Goal: Task Accomplishment & Management: Use online tool/utility

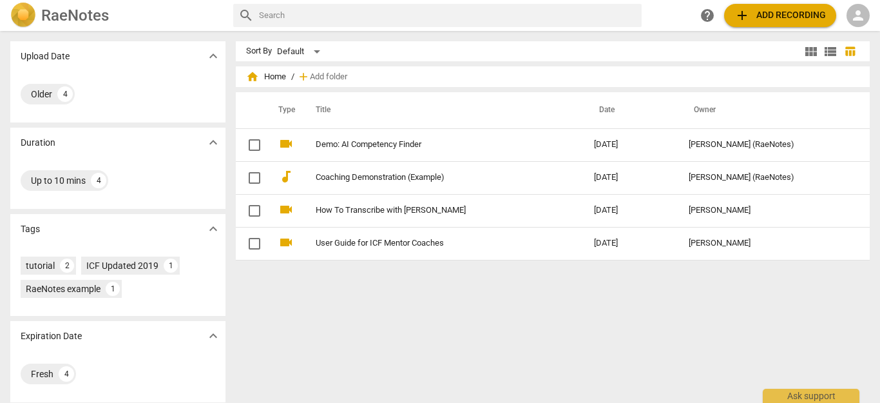
click at [766, 14] on span "add Add recording" at bounding box center [781, 15] width 92 height 15
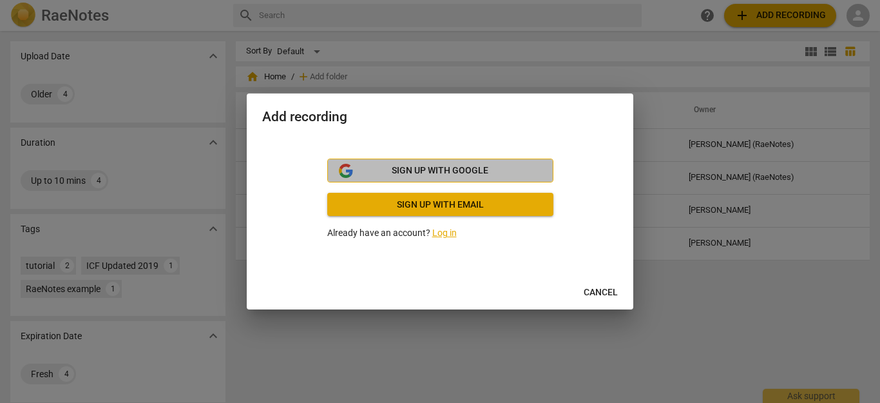
click at [481, 170] on span "Sign up with Google" at bounding box center [440, 170] width 97 height 13
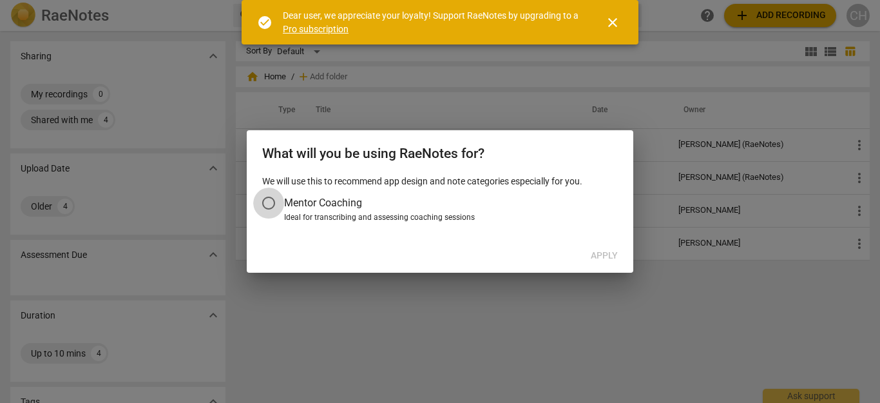
click at [273, 201] on input "Mentor Coaching" at bounding box center [268, 203] width 31 height 31
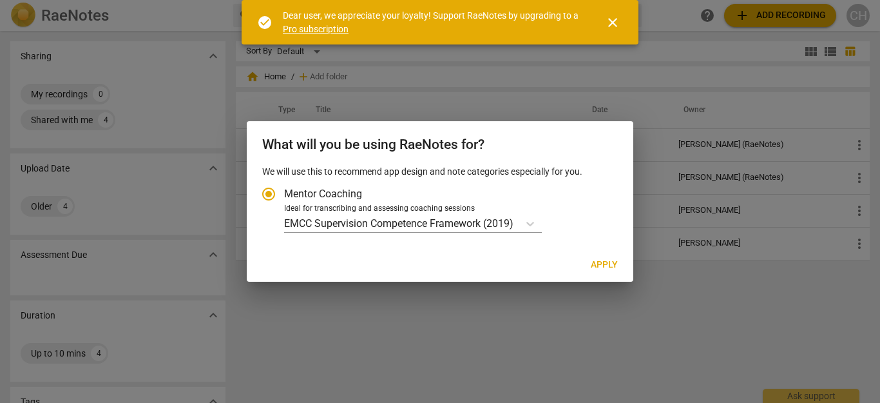
click at [601, 266] on span "Apply" at bounding box center [604, 264] width 27 height 13
radio input "false"
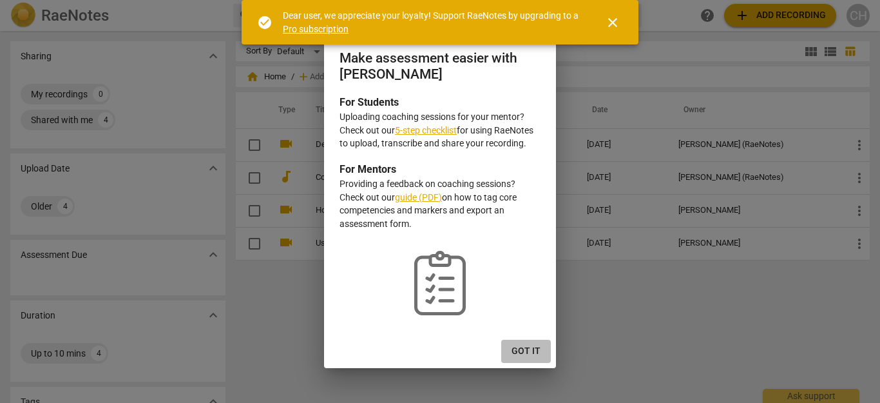
click at [531, 353] on span "Got it" at bounding box center [526, 351] width 29 height 13
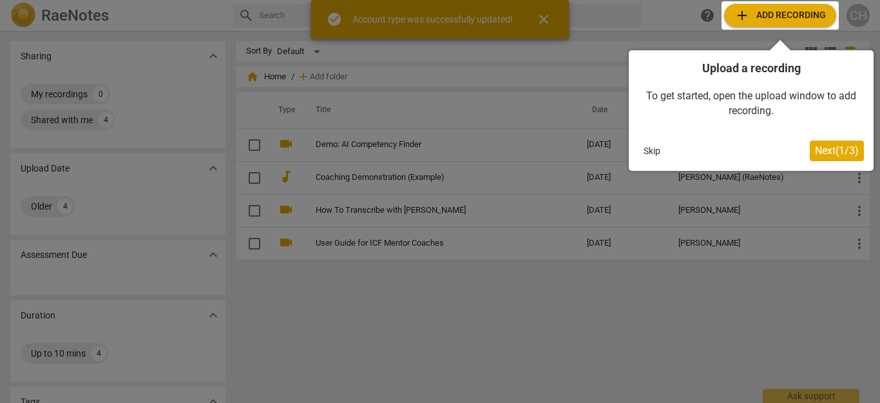
click at [653, 154] on button "Skip" at bounding box center [652, 150] width 27 height 19
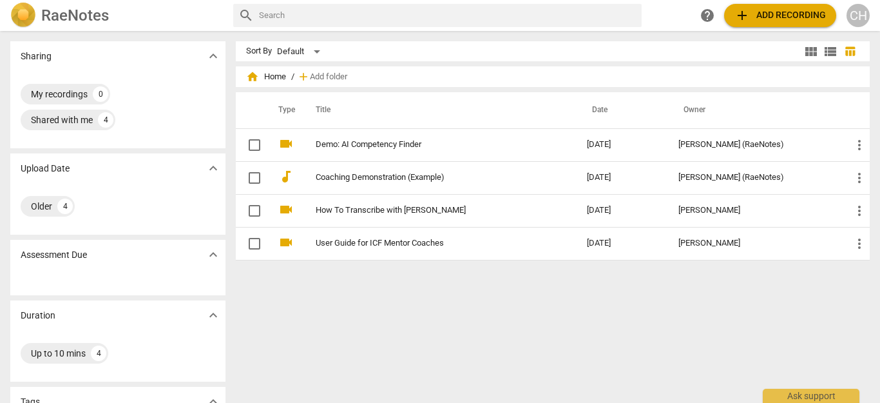
click at [767, 19] on span "add Add recording" at bounding box center [781, 15] width 92 height 15
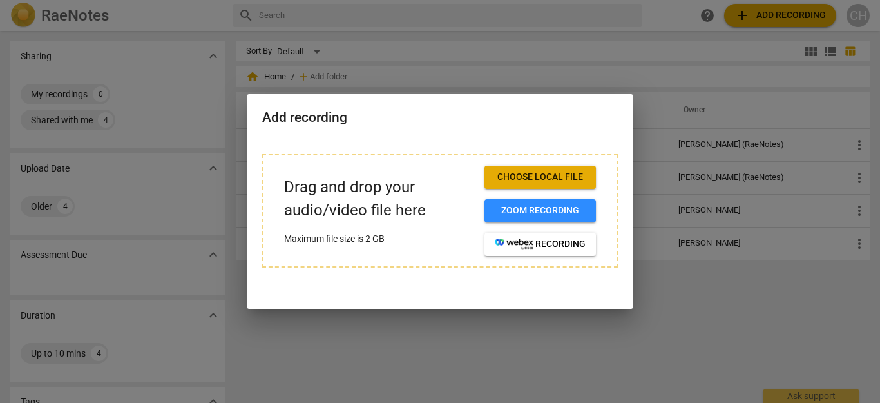
click at [581, 175] on span "Choose local file" at bounding box center [540, 177] width 91 height 13
click at [528, 215] on span "Zoom recording" at bounding box center [540, 210] width 91 height 13
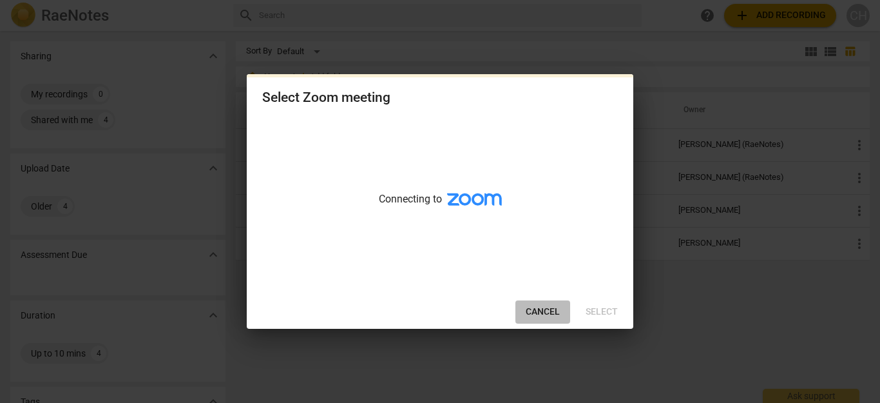
click at [543, 313] on span "Cancel" at bounding box center [543, 311] width 34 height 13
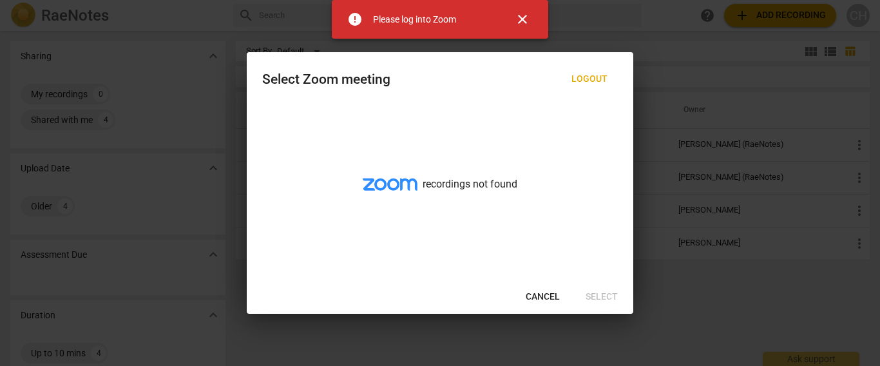
click at [546, 295] on span "Cancel" at bounding box center [543, 297] width 34 height 13
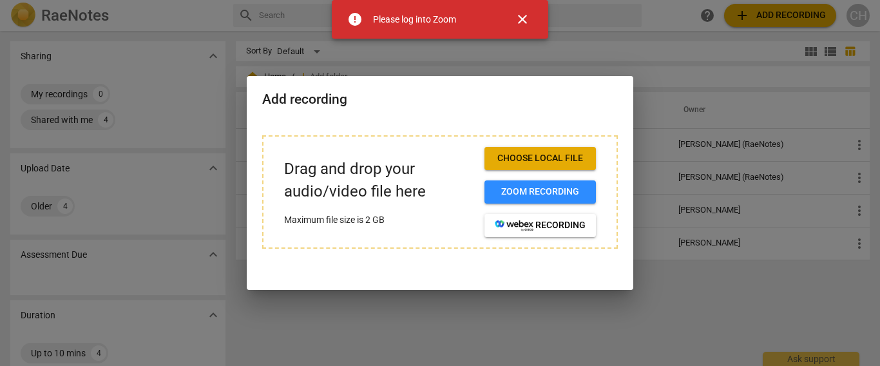
click at [526, 164] on span "Choose local file" at bounding box center [540, 158] width 91 height 13
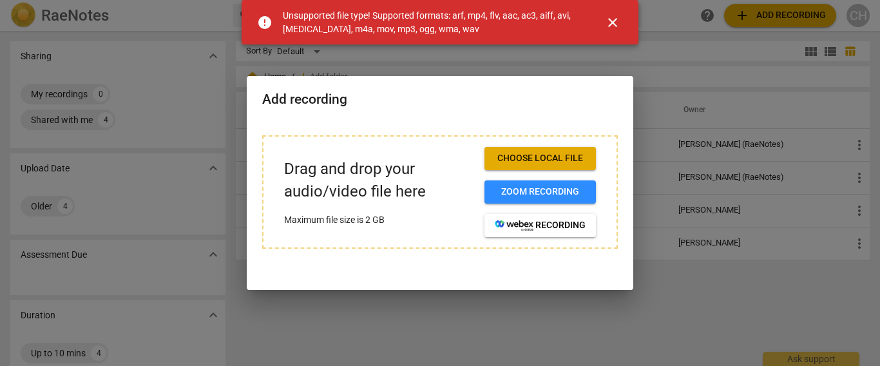
click at [614, 20] on span "close" at bounding box center [612, 22] width 15 height 15
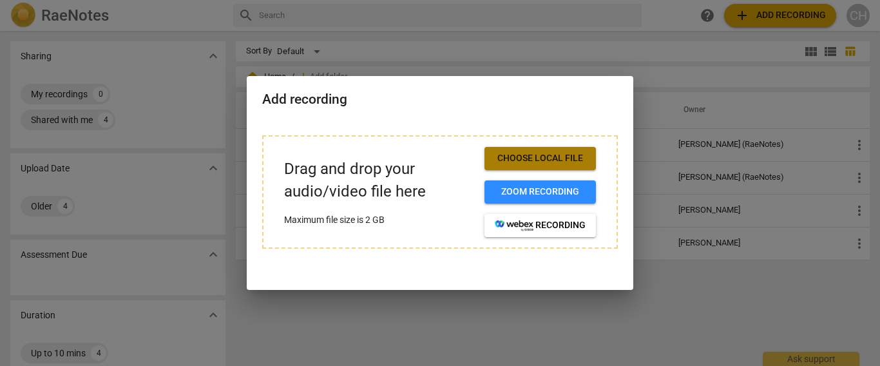
click at [562, 164] on span "Choose local file" at bounding box center [540, 158] width 91 height 13
click at [517, 155] on span "Choose local file" at bounding box center [540, 158] width 91 height 13
click at [542, 162] on span "Choose local file" at bounding box center [540, 158] width 91 height 13
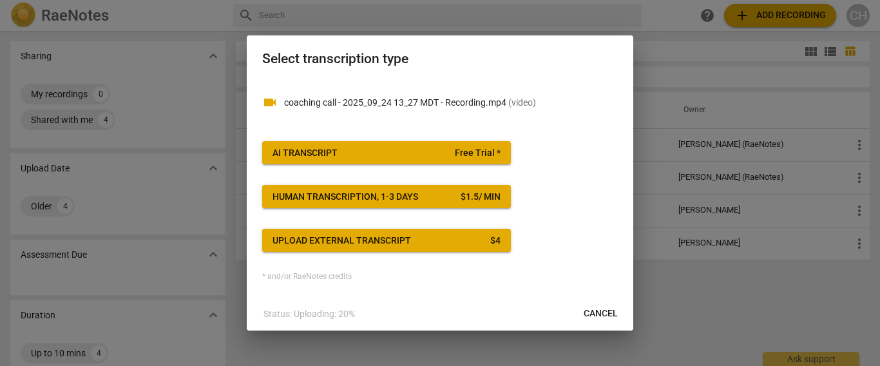
click at [452, 153] on span "AI Transcript Free Trial *" at bounding box center [387, 153] width 228 height 13
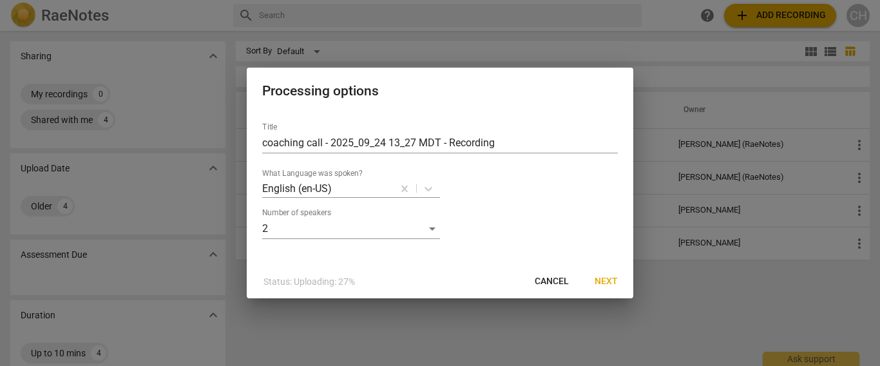
click at [605, 280] on span "Next" at bounding box center [606, 281] width 23 height 13
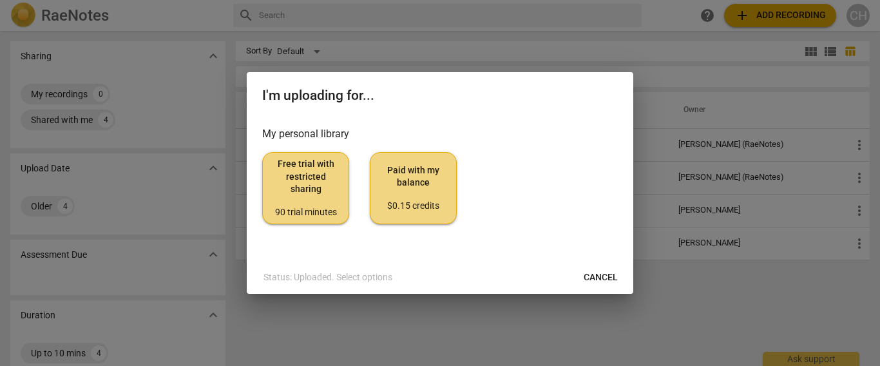
click at [291, 182] on span "Free trial with restricted sharing 90 trial minutes" at bounding box center [305, 188] width 65 height 61
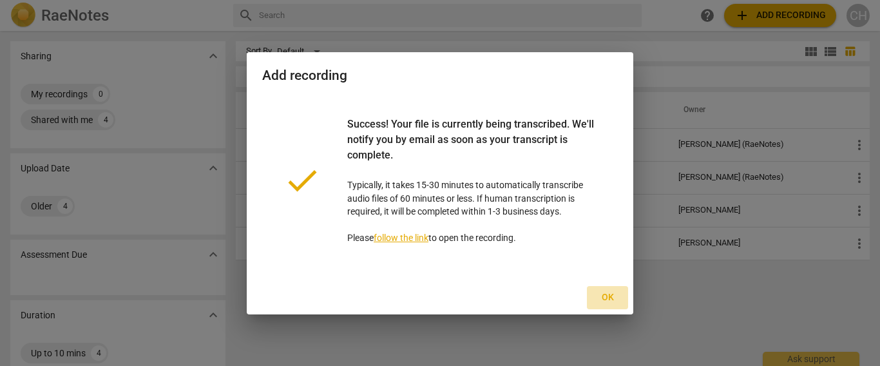
click at [607, 296] on span "Ok" at bounding box center [607, 297] width 21 height 13
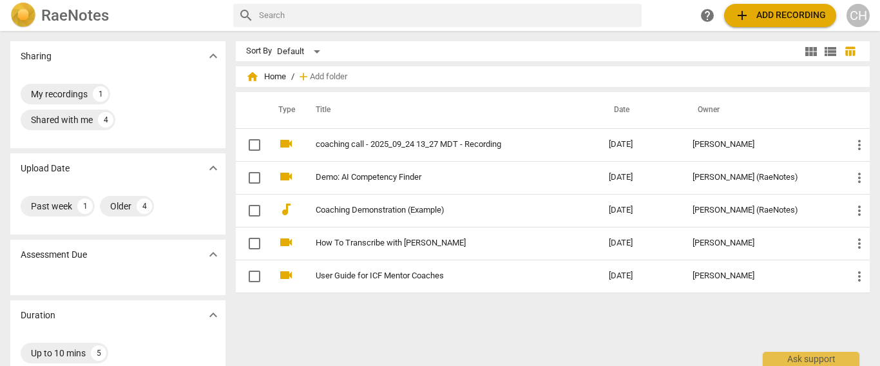
drag, startPoint x: 854, startPoint y: 148, endPoint x: 535, endPoint y: 112, distance: 321.0
click at [535, 112] on th "Title" at bounding box center [449, 110] width 298 height 36
